Goal: Task Accomplishment & Management: Manage account settings

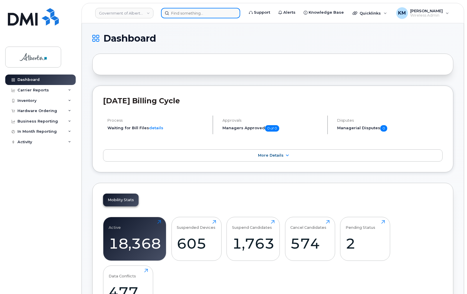
click at [180, 11] on input at bounding box center [200, 13] width 79 height 10
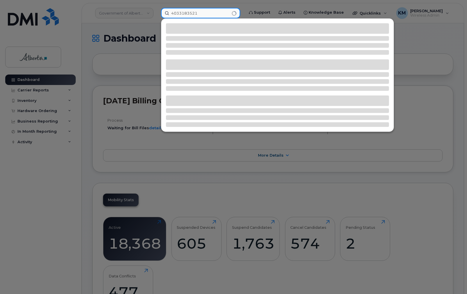
type input "4033183521"
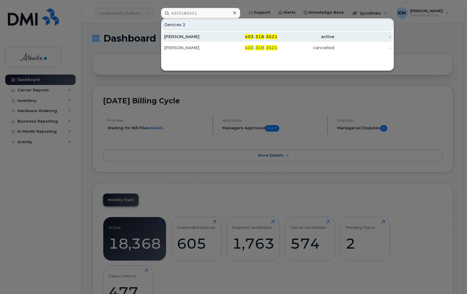
click at [184, 35] on div "Emmy Mak" at bounding box center [192, 37] width 57 height 6
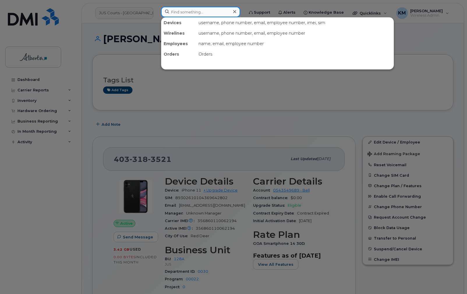
click at [186, 12] on input at bounding box center [200, 12] width 79 height 10
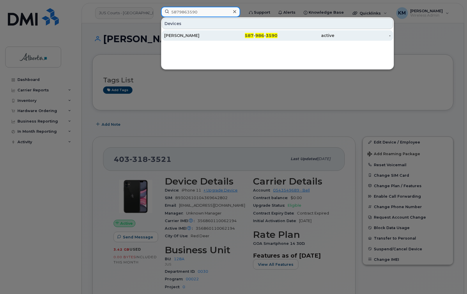
type input "5879863590"
click at [191, 36] on div "Lianne Bell" at bounding box center [192, 36] width 57 height 6
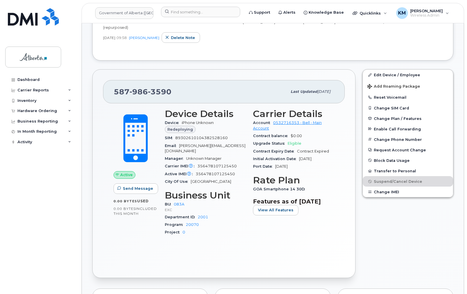
scroll to position [163, 0]
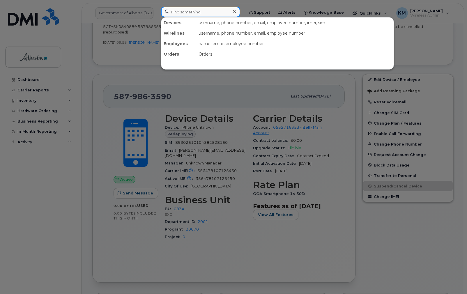
click at [192, 13] on input at bounding box center [200, 12] width 79 height 10
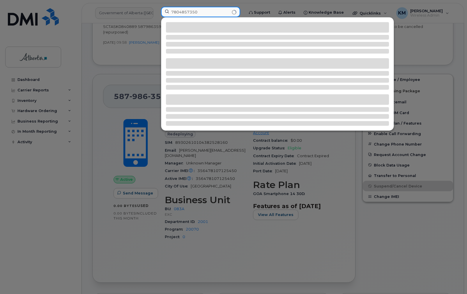
type input "7804857350"
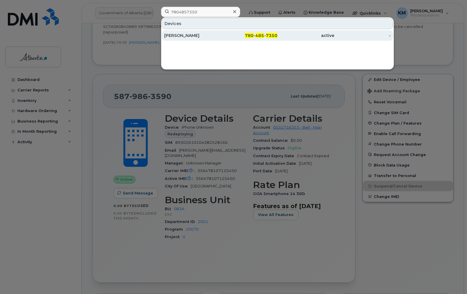
click at [184, 37] on div "[PERSON_NAME]" at bounding box center [192, 36] width 57 height 6
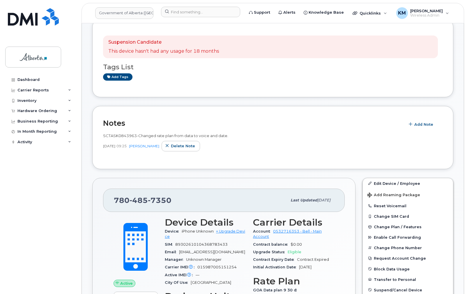
scroll to position [116, 0]
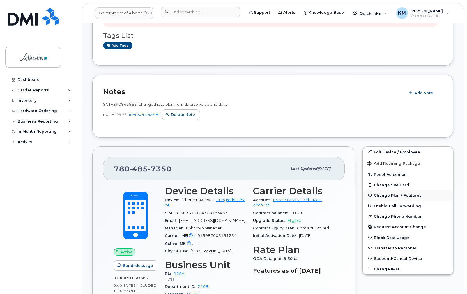
click at [393, 196] on span "Change Plan / Features" at bounding box center [398, 195] width 48 height 4
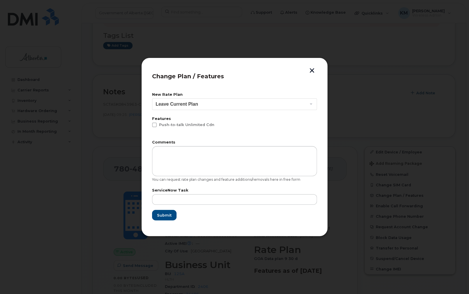
click at [310, 70] on button "button" at bounding box center [311, 71] width 9 height 6
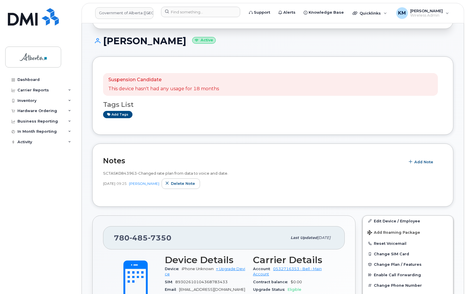
scroll to position [47, 0]
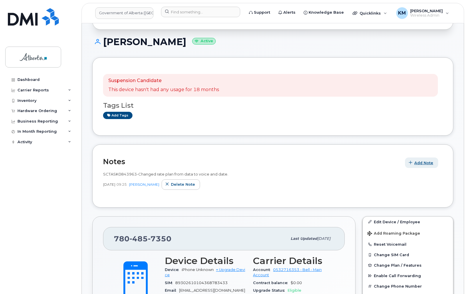
click at [426, 160] on span "Add Note" at bounding box center [423, 163] width 19 height 6
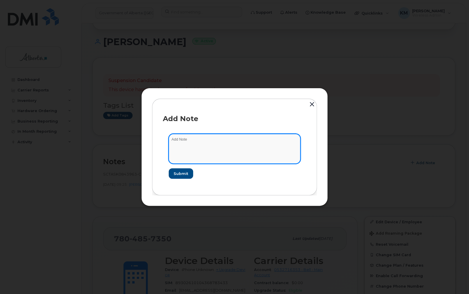
click at [239, 150] on textarea at bounding box center [234, 149] width 132 height 30
click at [183, 142] on textarea at bounding box center [234, 149] width 132 height 30
paste textarea "SCTASK0843963 7804857350 DO NOT DELETE - BEING REASSIGNED to Faith Oke. Previou…"
type textarea "SCTASK0843963 7804857350 DO NOT DELETE - BEING REASSIGNED to Faith Oke. Previou…"
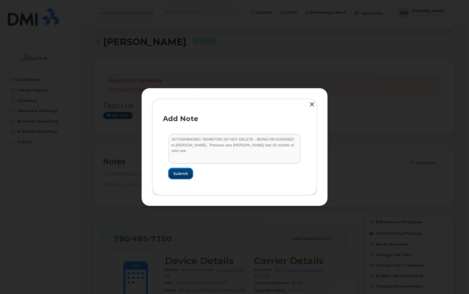
click at [178, 176] on span "Submit" at bounding box center [180, 174] width 15 height 6
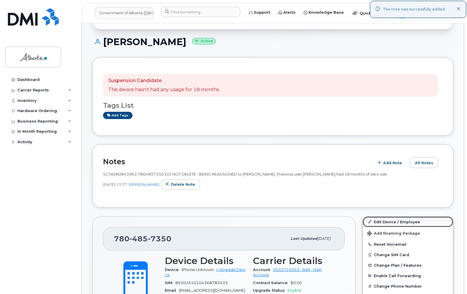
click at [396, 219] on link "Edit Device / Employee" at bounding box center [408, 222] width 90 height 10
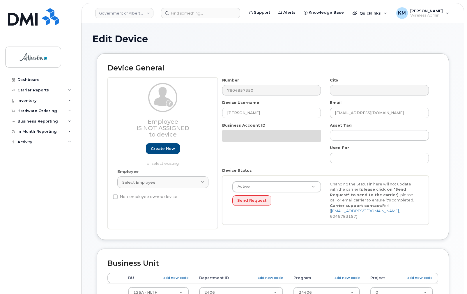
select select "4120335"
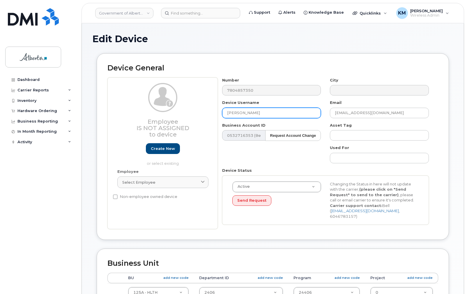
drag, startPoint x: 266, startPoint y: 112, endPoint x: 215, endPoint y: 112, distance: 50.6
click at [215, 112] on div "Employee Is not assigned to device Create new or select existing Employee Selec…" at bounding box center [272, 153] width 331 height 152
paste input "[PERSON_NAME]"
type input "[PERSON_NAME]"
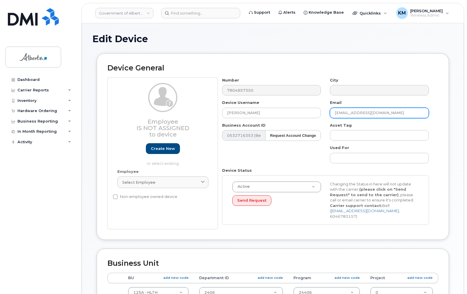
drag, startPoint x: 386, startPoint y: 113, endPoint x: 338, endPoint y: 112, distance: 47.4
click at [329, 112] on div "Email ravipal.singh@gov.ab.ca" at bounding box center [379, 109] width 108 height 18
paste input "oluwafayokunmi.oke"
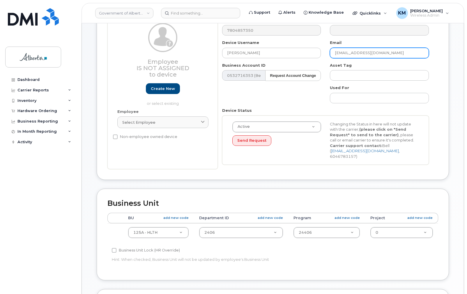
scroll to position [70, 0]
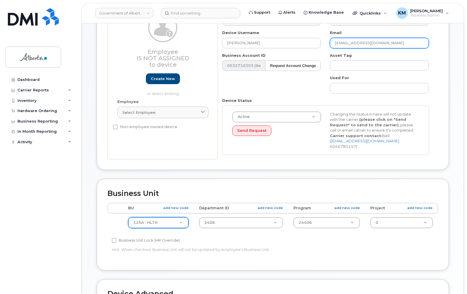
type input "oluwafayokunmi.oke@gov.ab.ca"
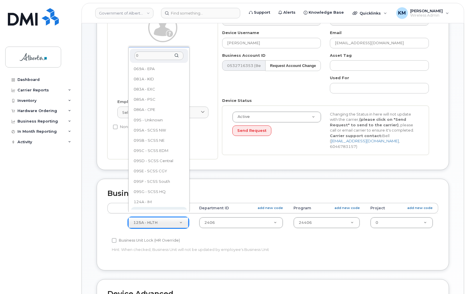
scroll to position [0, 0]
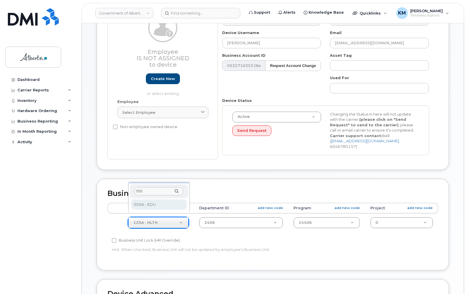
type input "050"
select select "4749738"
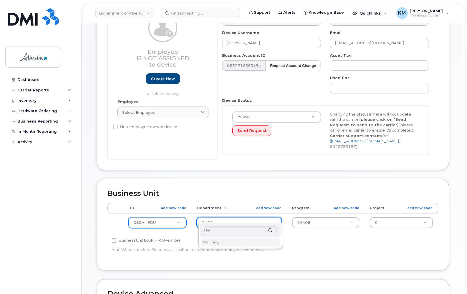
type input "8"
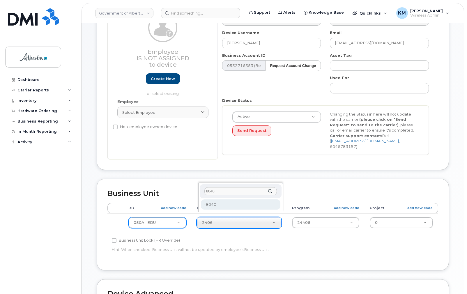
type input "8040"
drag, startPoint x: 234, startPoint y: 205, endPoint x: 244, endPoint y: 207, distance: 10.4
type input "4753061"
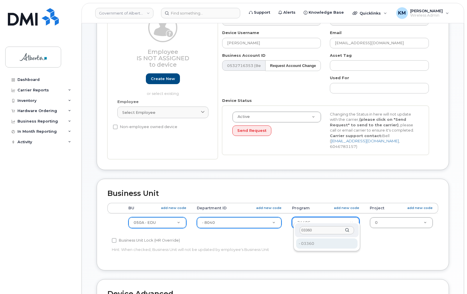
type input "03360"
type input "4753643"
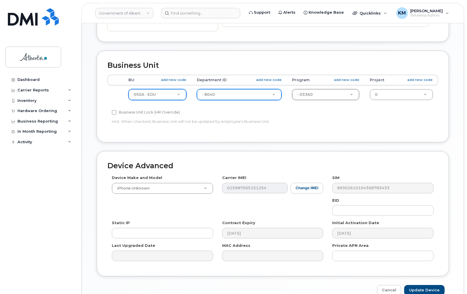
scroll to position [210, 0]
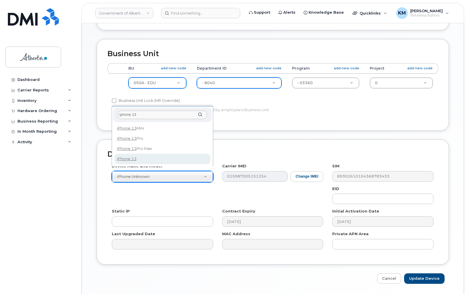
type input "iphone 13"
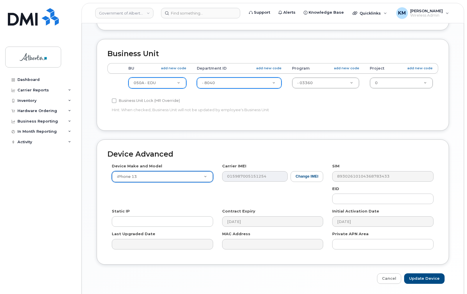
select select "2612"
click at [305, 172] on button "Change IMEI" at bounding box center [306, 176] width 33 height 11
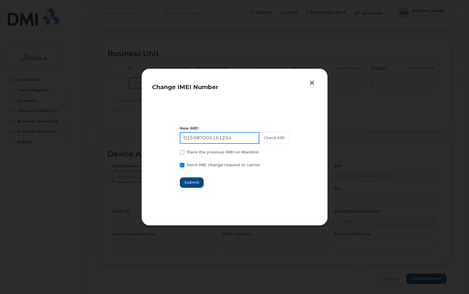
drag, startPoint x: 239, startPoint y: 139, endPoint x: 163, endPoint y: 139, distance: 76.2
click at [163, 139] on section "New IMEI 015987005151254 Check IMEI Place the previous IMEI on Blacklist Send I…" at bounding box center [234, 156] width 165 height 116
type input "352556220323112"
click at [270, 139] on button "Check IMEI" at bounding box center [273, 138] width 31 height 12
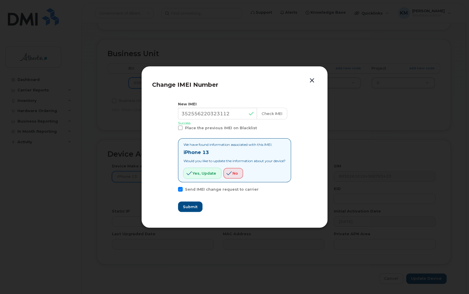
click at [209, 176] on span "Yes, update" at bounding box center [204, 174] width 24 height 6
click at [191, 206] on span "Submit" at bounding box center [189, 207] width 15 height 6
type input "352556220323112"
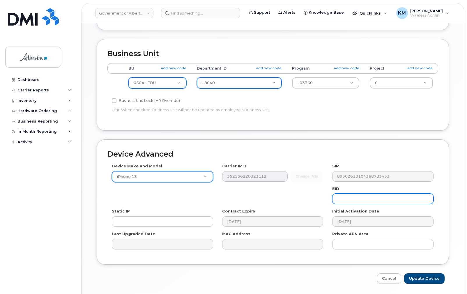
click at [344, 194] on input "text" at bounding box center [382, 199] width 101 height 10
paste input "89049032007008882600122023917721"
type input "89049032007008882600122023917721"
click at [354, 274] on div "Cancel Update Device" at bounding box center [273, 278] width 352 height 11
click at [425, 273] on input "Update Device" at bounding box center [424, 278] width 40 height 11
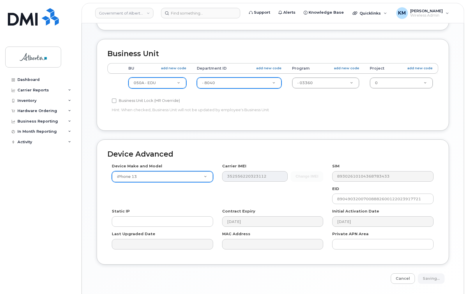
type input "Saving..."
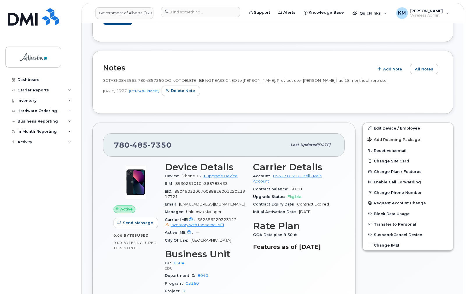
scroll to position [93, 0]
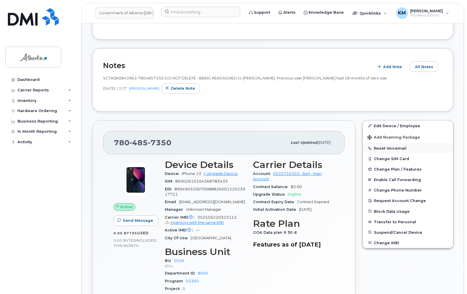
click at [404, 146] on button "Reset Voicemail" at bounding box center [408, 148] width 90 height 10
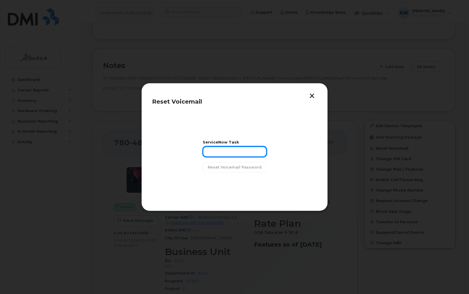
click at [236, 153] on input "text" at bounding box center [235, 151] width 64 height 10
type input "SCTASK0843963"
click at [246, 167] on span "Reset Voicemail Password" at bounding box center [234, 167] width 54 height 6
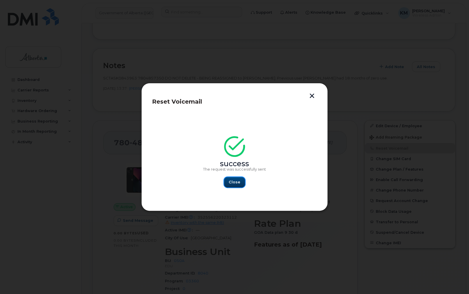
click at [234, 181] on span "Close" at bounding box center [234, 182] width 12 height 6
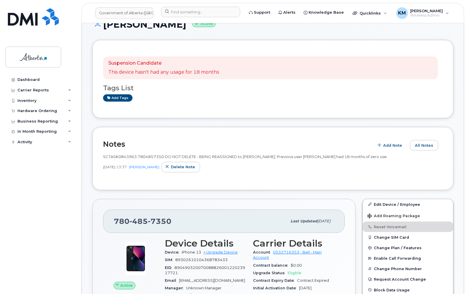
scroll to position [0, 0]
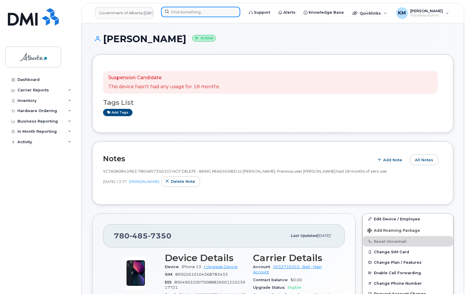
click at [188, 16] on input at bounding box center [200, 12] width 79 height 10
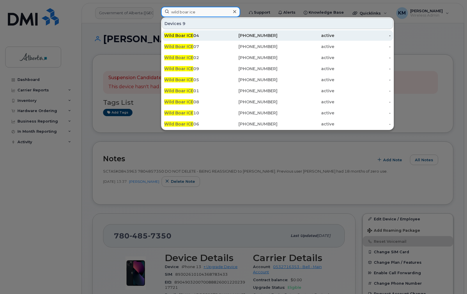
type input "wild boar ice"
click at [198, 36] on div "Wild Boar ICE 04" at bounding box center [192, 36] width 57 height 6
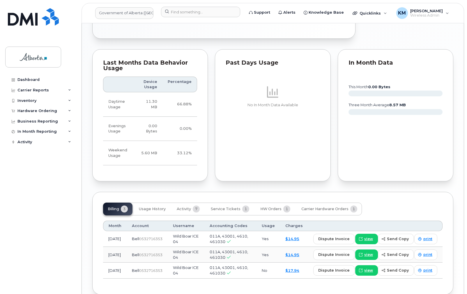
scroll to position [436, 0]
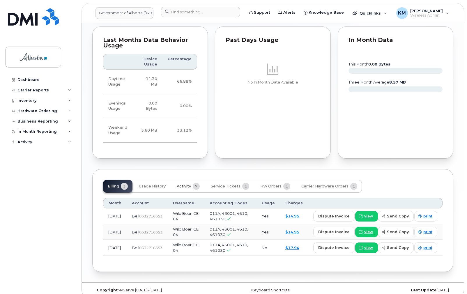
click at [187, 184] on span "Activity" at bounding box center [184, 186] width 14 height 5
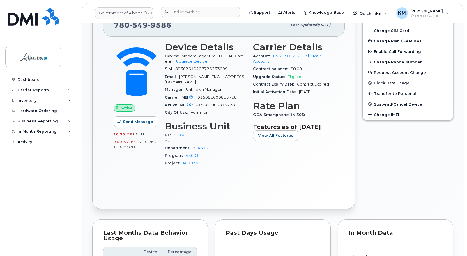
scroll to position [210, 0]
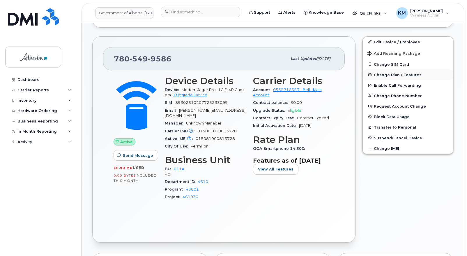
click at [384, 74] on span "Change Plan / Features" at bounding box center [398, 74] width 48 height 4
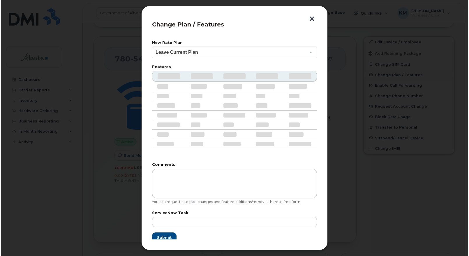
scroll to position [204, 0]
